Goal: Find specific page/section: Find specific page/section

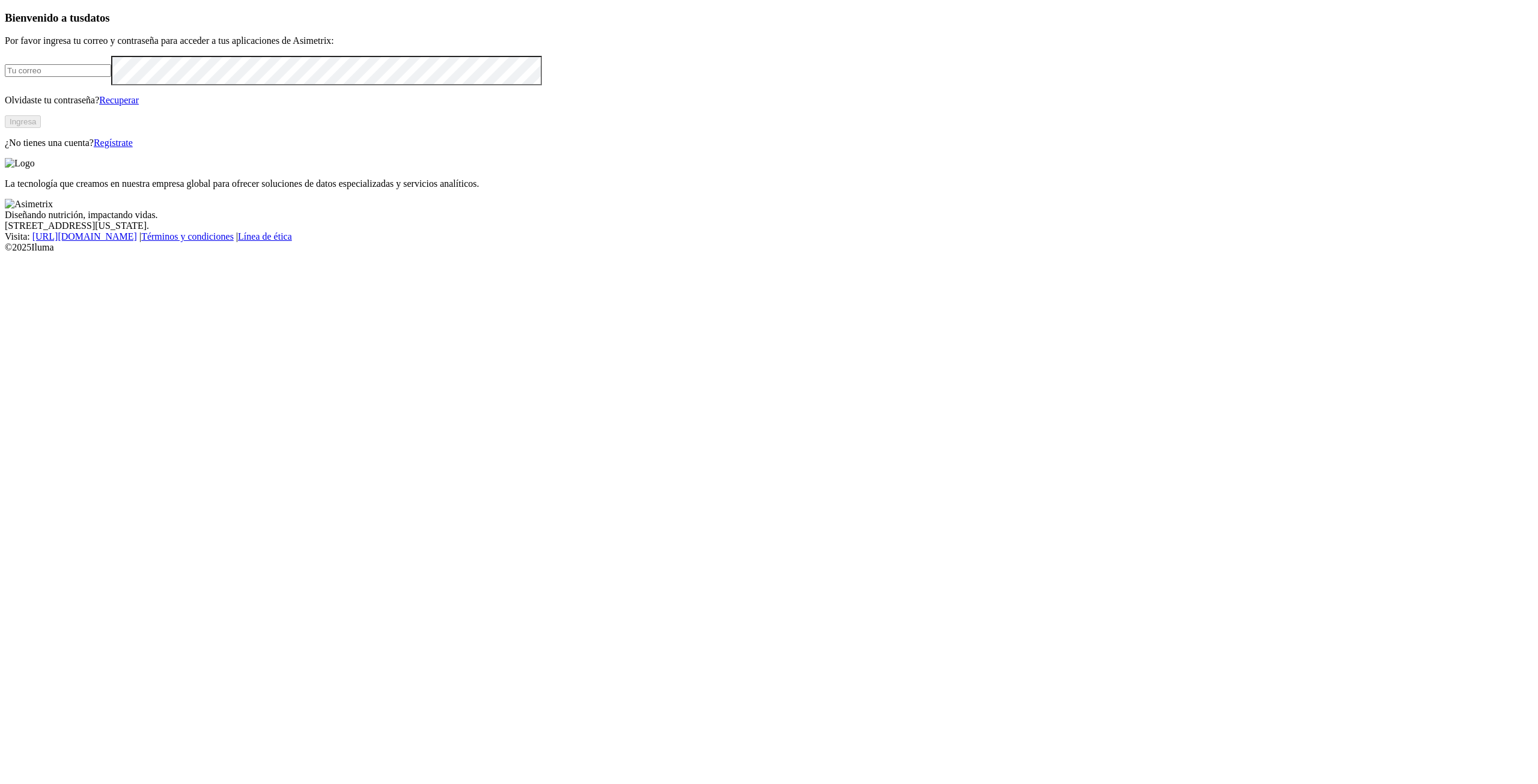
type input "[PERSON_NAME][EMAIL_ADDRESS][PERSON_NAME][DOMAIN_NAME]"
click at [41, 128] on button "Ingresa" at bounding box center [23, 121] width 36 height 13
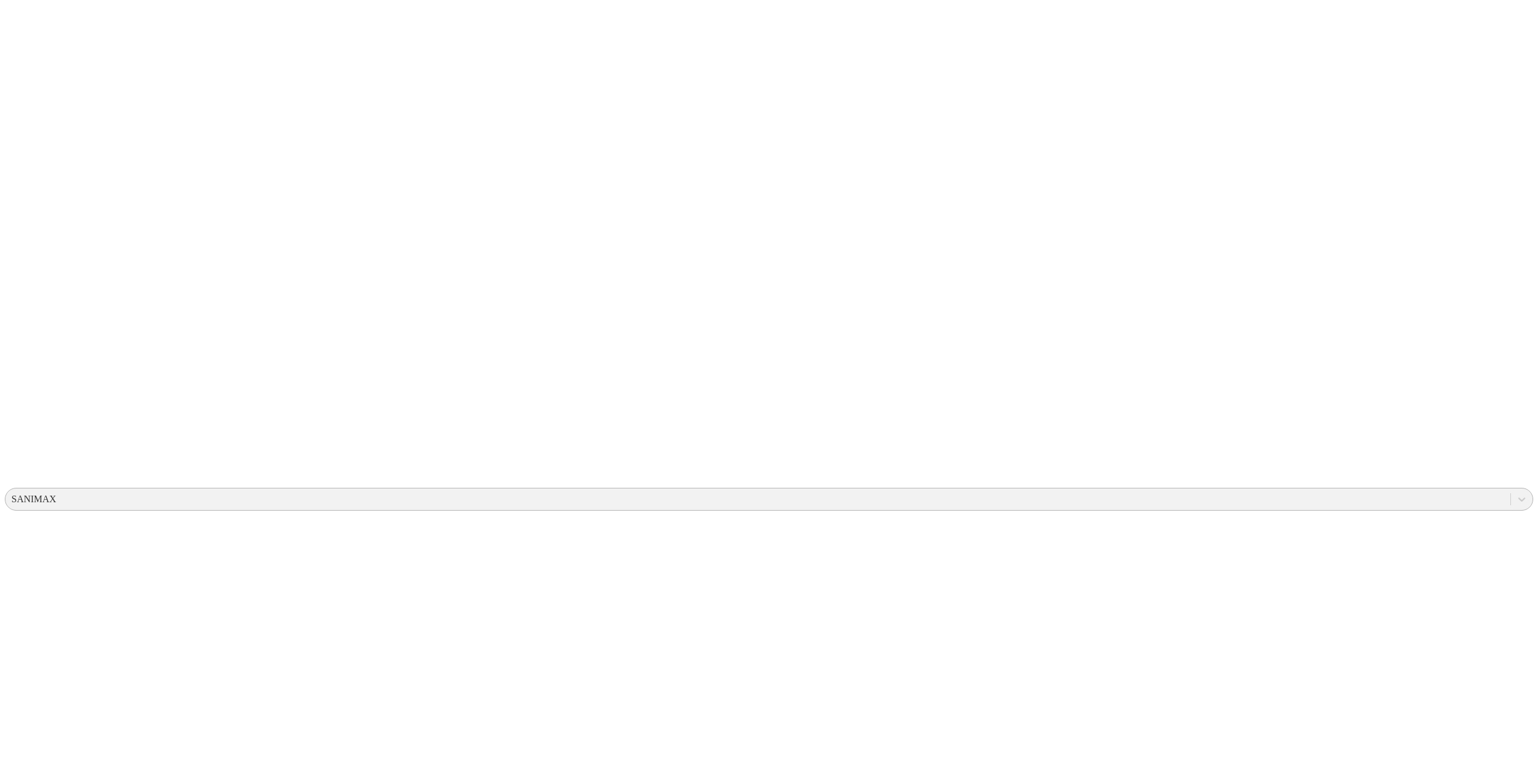
click at [1291, 490] on div "SANIMAX" at bounding box center [758, 499] width 1505 height 18
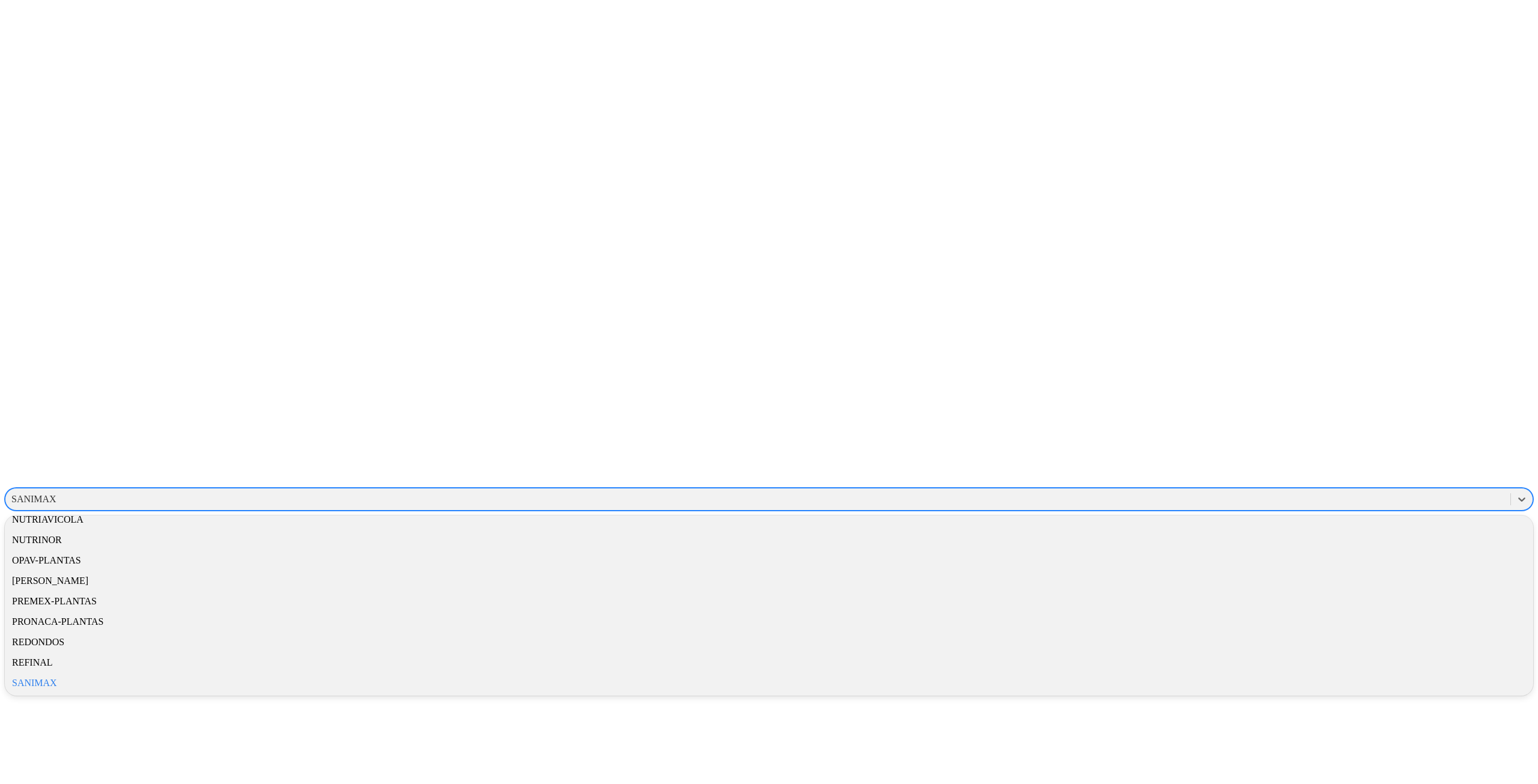
scroll to position [570, 0]
click at [1374, 570] on div "ORIHUELA" at bounding box center [768, 580] width 1528 height 20
